Goal: Information Seeking & Learning: Compare options

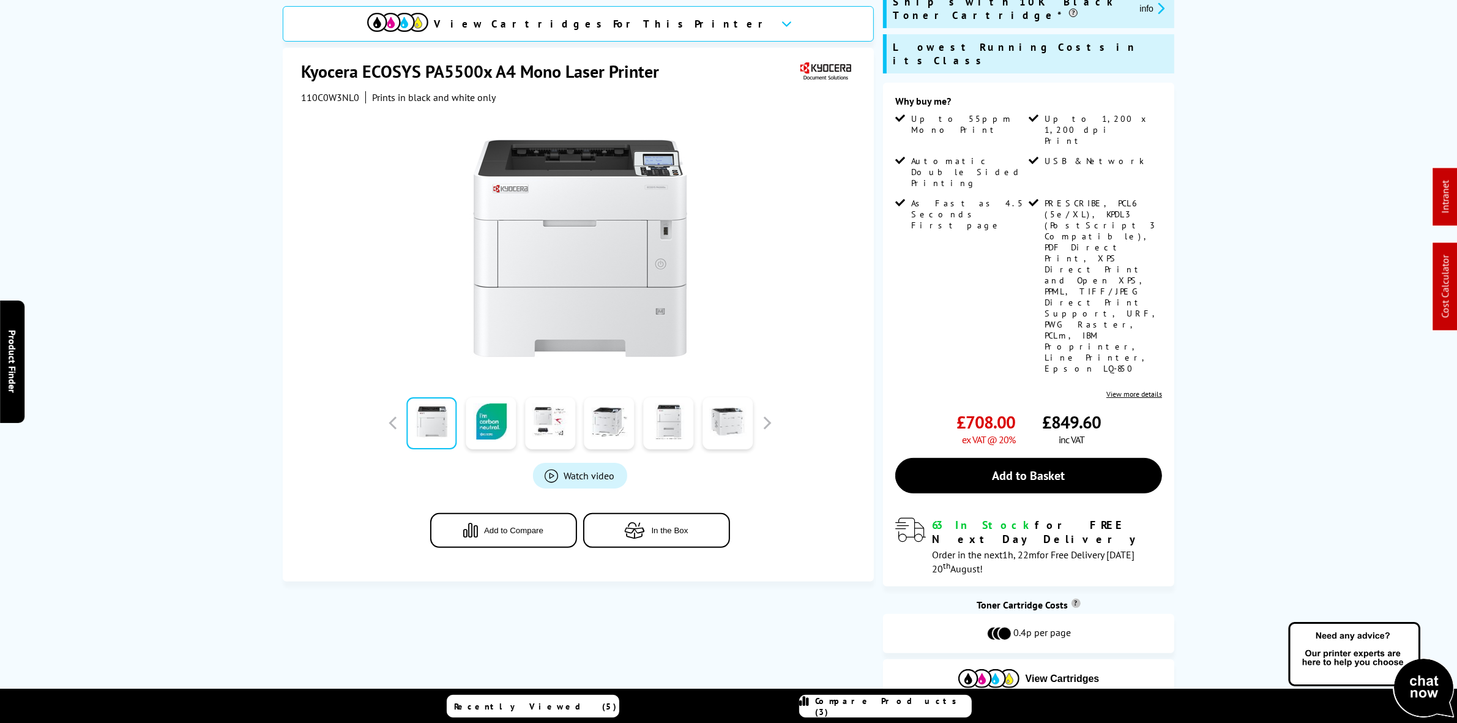
click at [932, 707] on span "Compare Products (3)" at bounding box center [893, 706] width 155 height 22
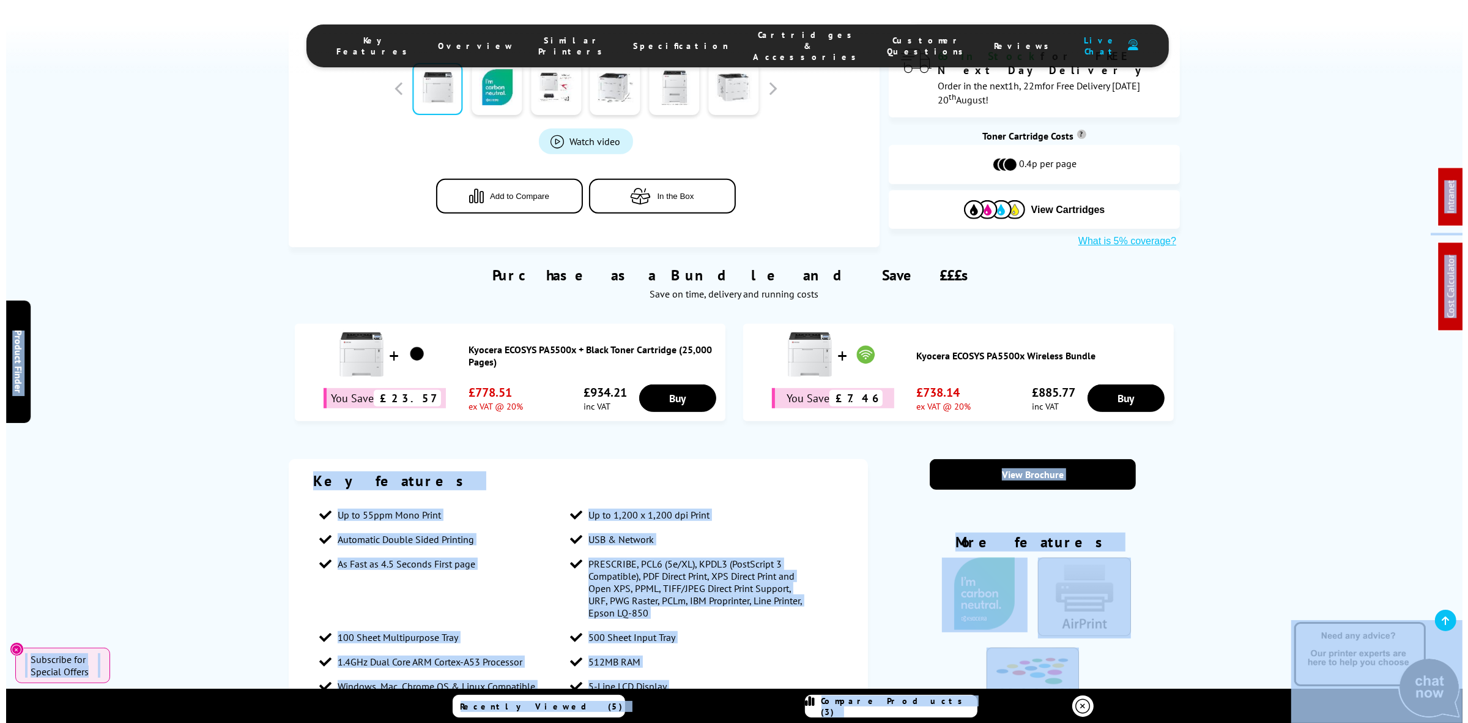
scroll to position [918, 0]
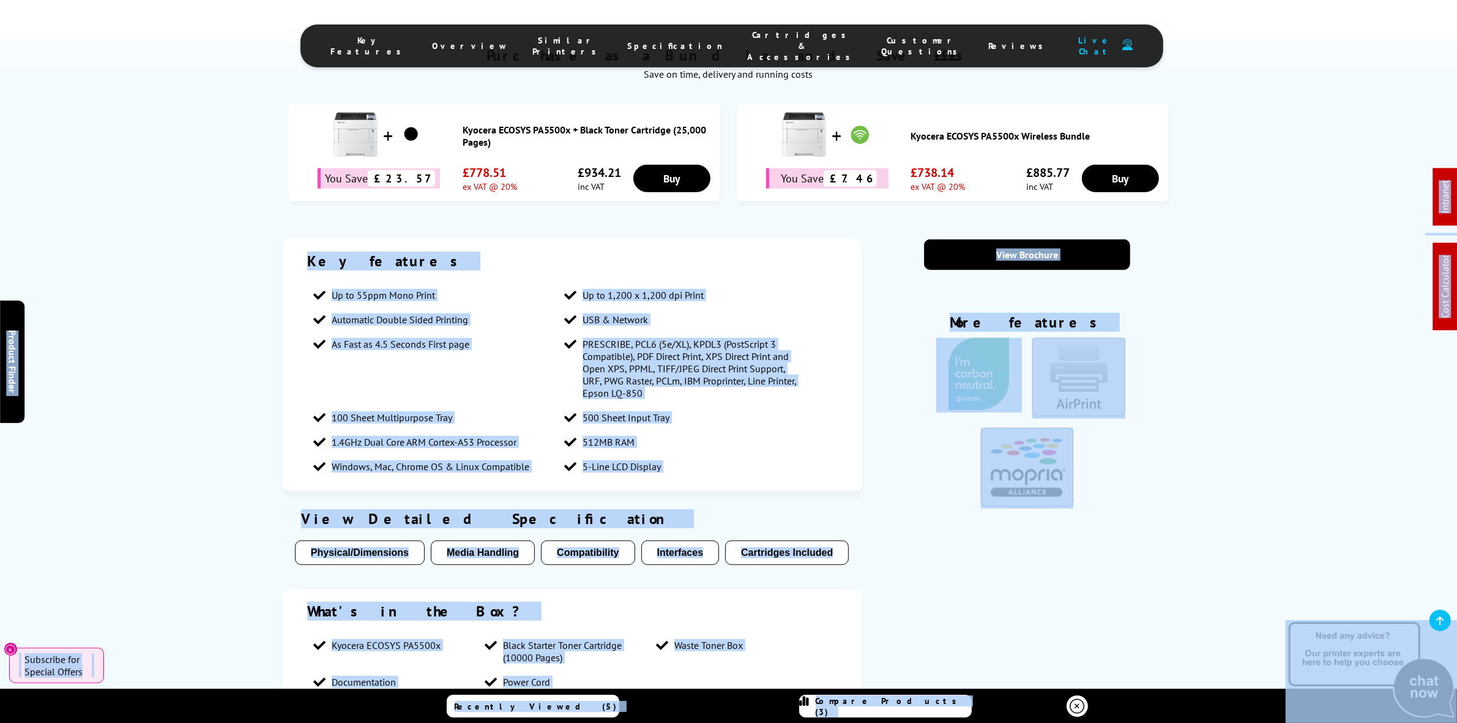
click at [1188, 466] on div "Key features Up to 55ppm Mono Print Up to 1,200 x 1,200 dpi Print Automatic Dou…" at bounding box center [728, 478] width 979 height 479
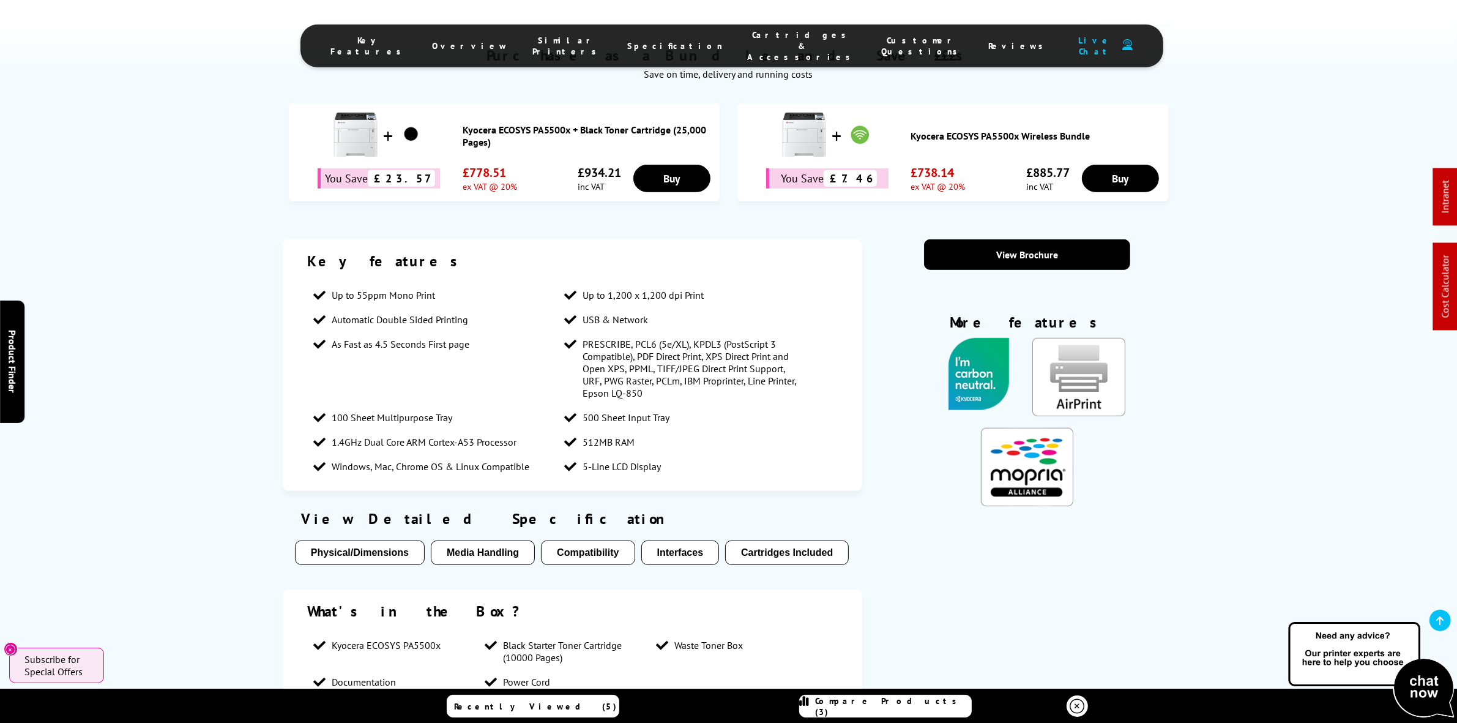
click at [809, 710] on icon at bounding box center [805, 706] width 10 height 22
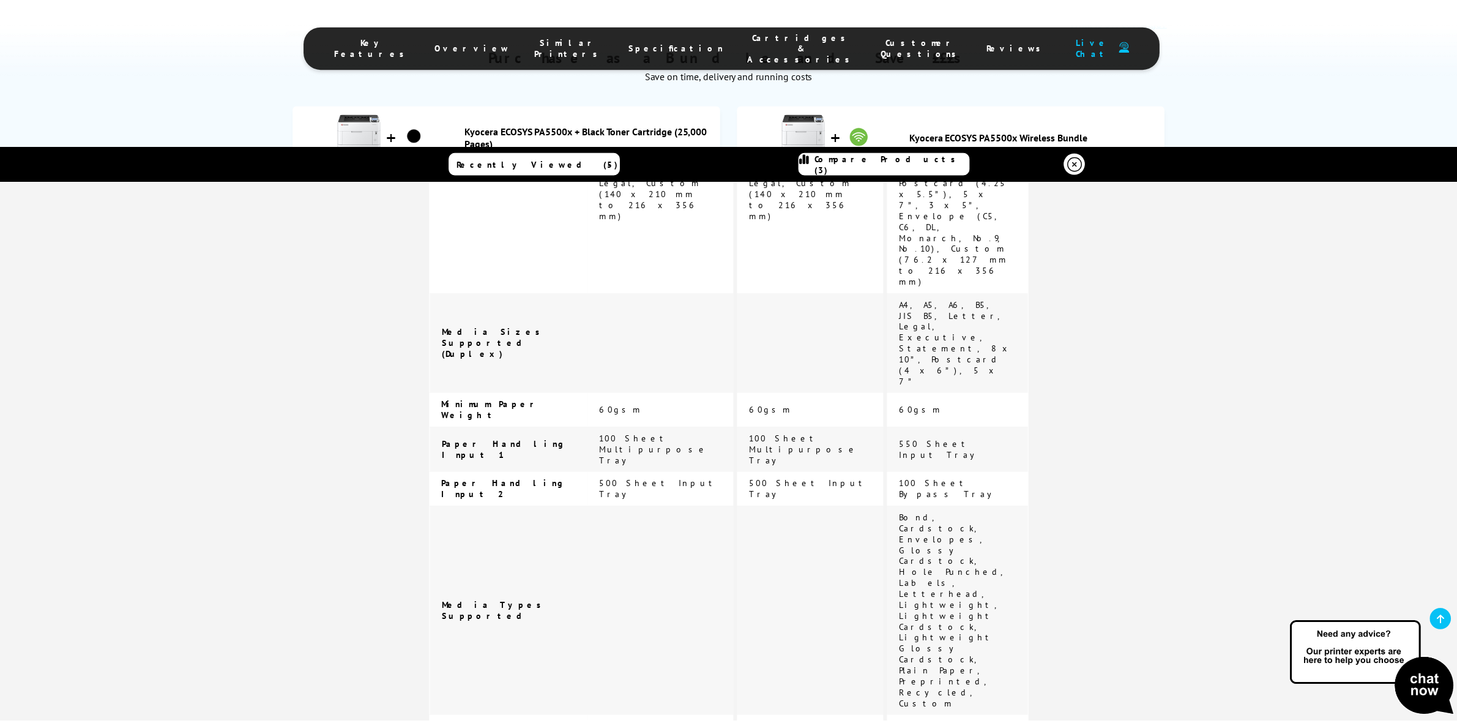
scroll to position [1834, 0]
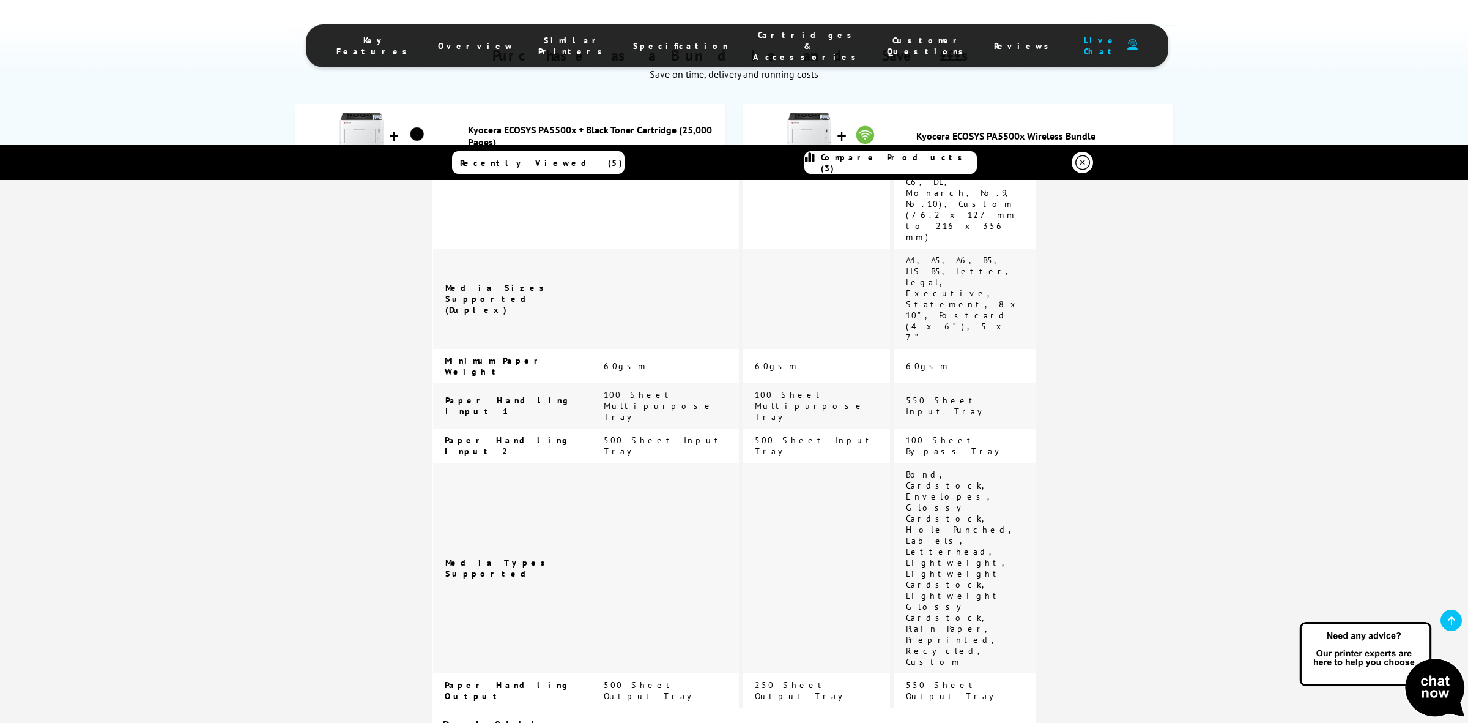
click at [1087, 158] on link at bounding box center [1082, 162] width 21 height 21
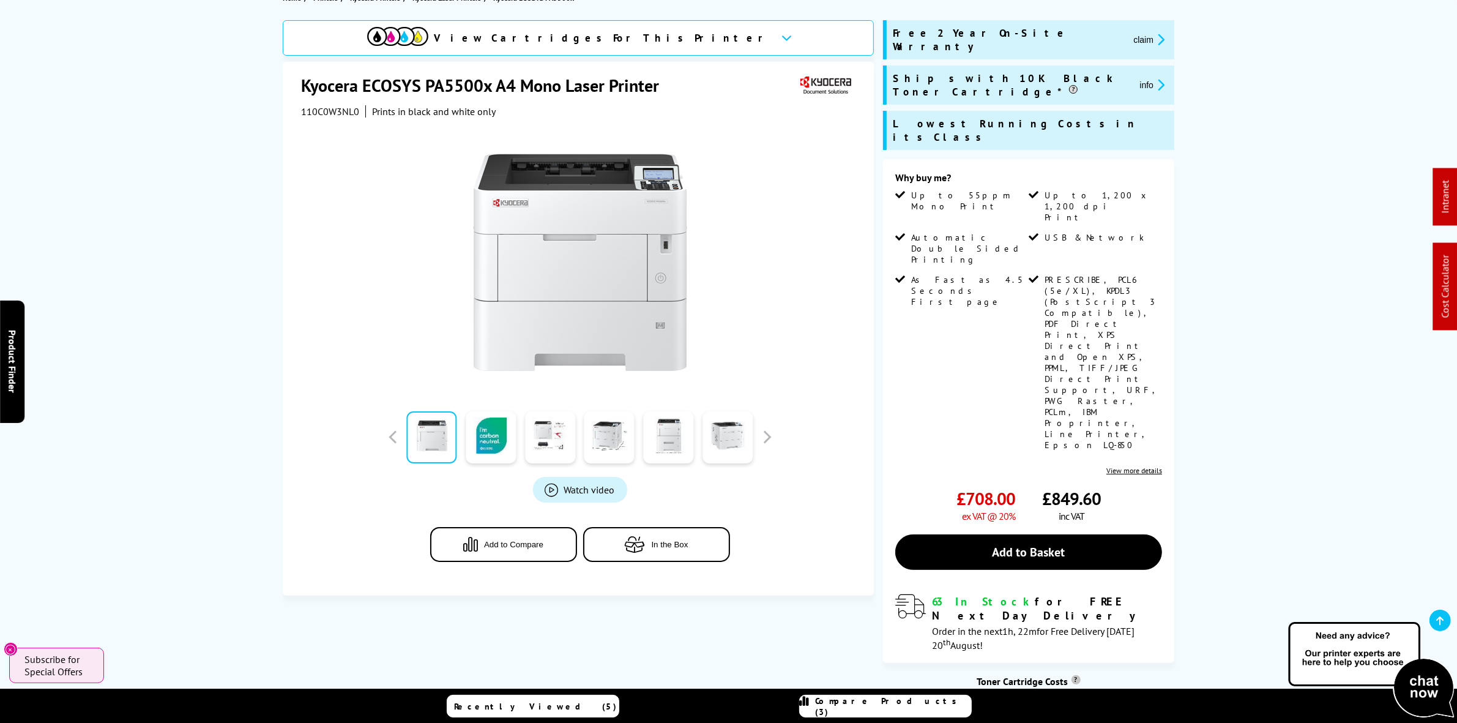
scroll to position [0, 0]
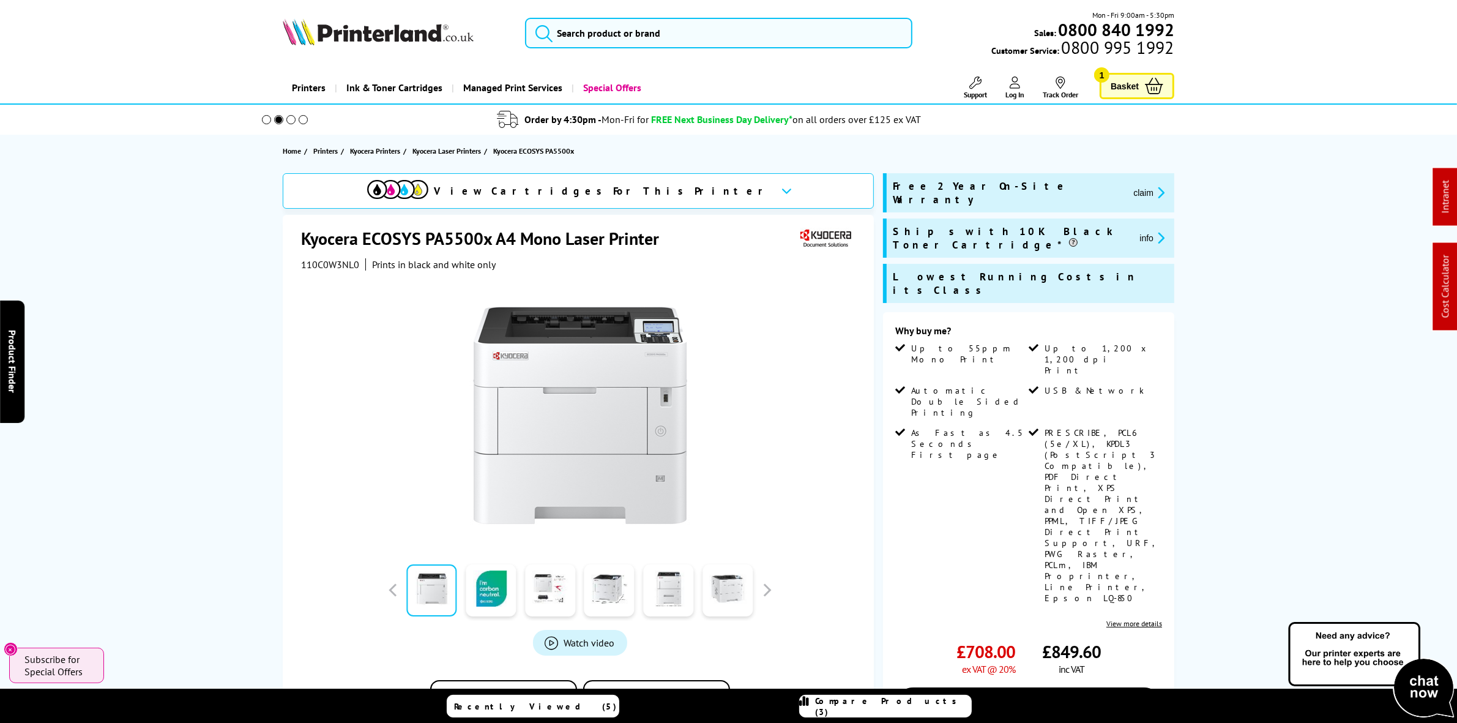
click at [325, 260] on span "110C0W3NL0" at bounding box center [330, 264] width 58 height 12
copy span "110C0W3NL0"
